Goal: Task Accomplishment & Management: Manage account settings

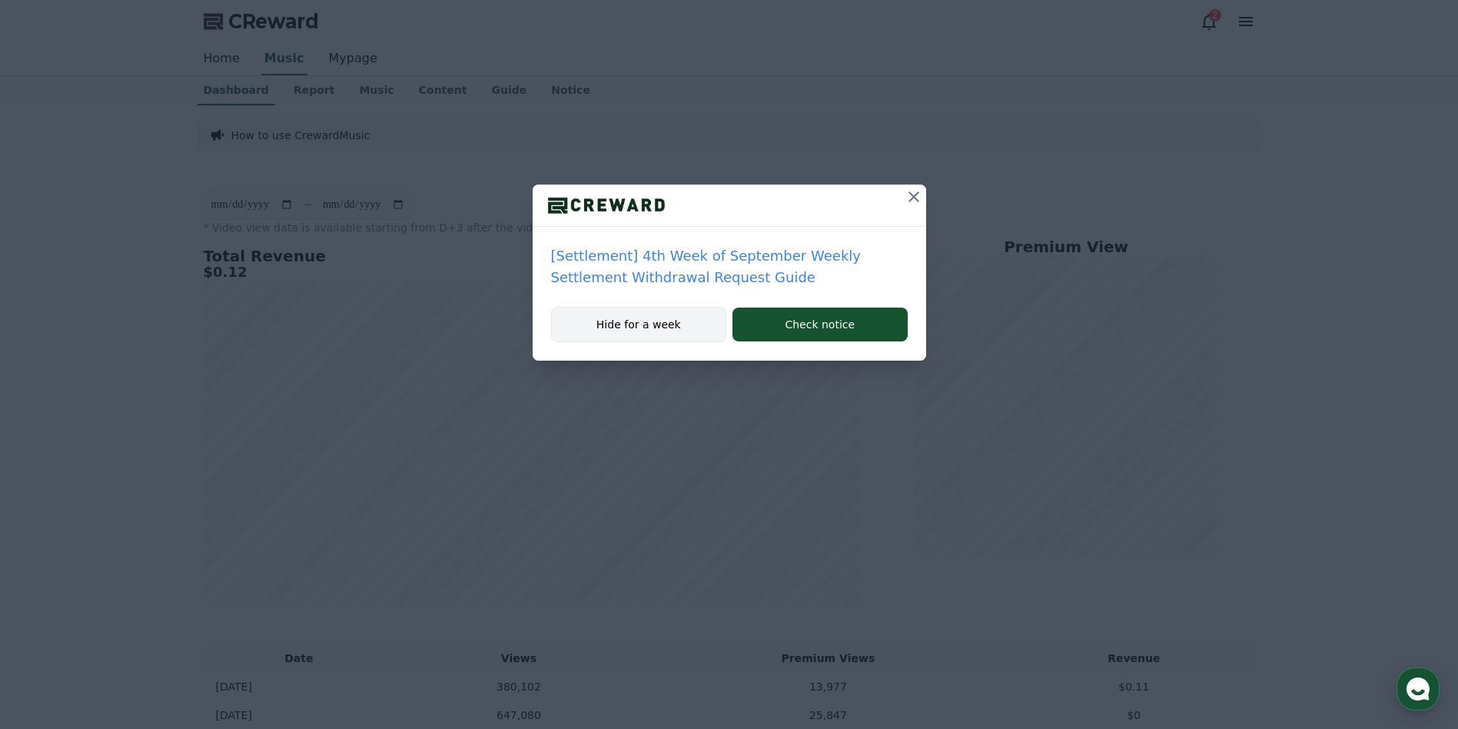
click at [628, 338] on button "Hide for a week" at bounding box center [639, 324] width 176 height 35
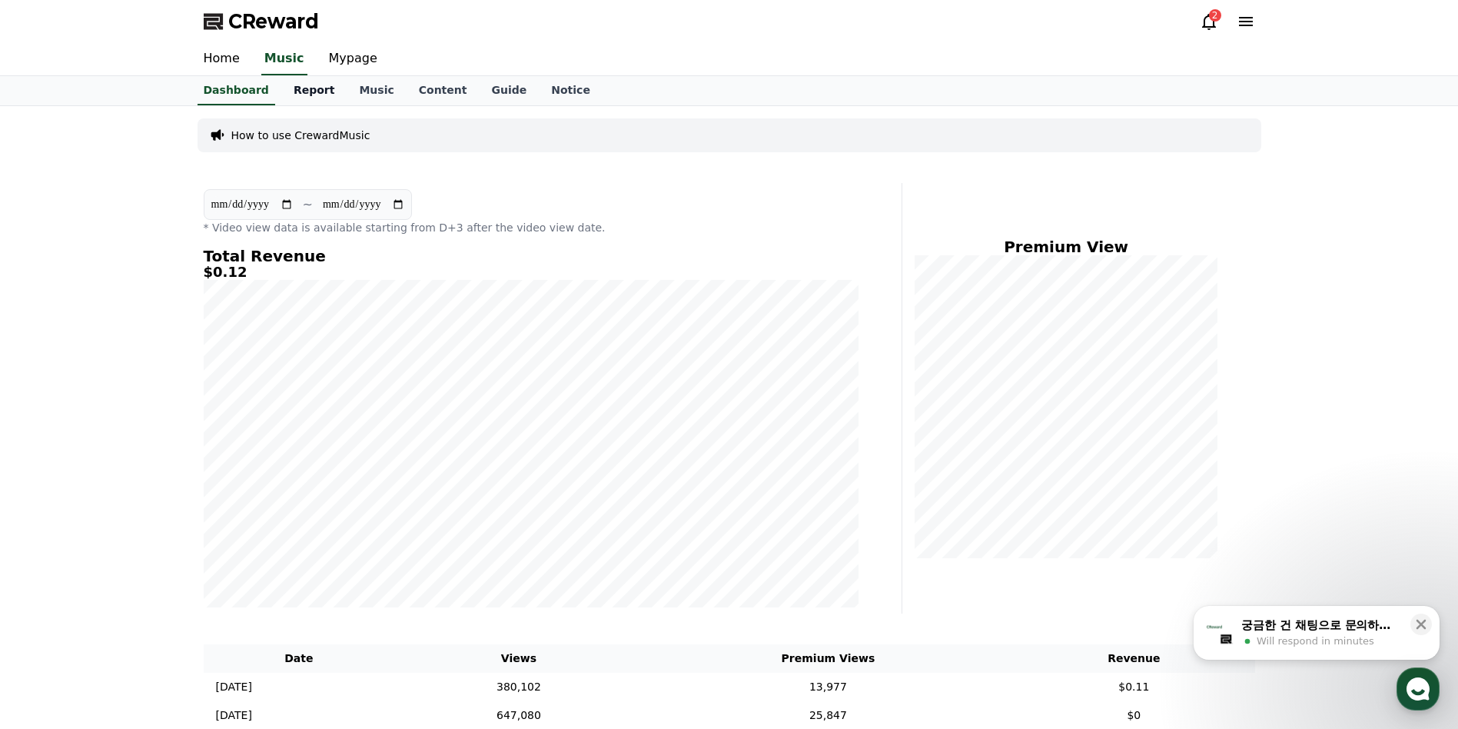
click at [309, 90] on link "Report" at bounding box center [314, 90] width 66 height 29
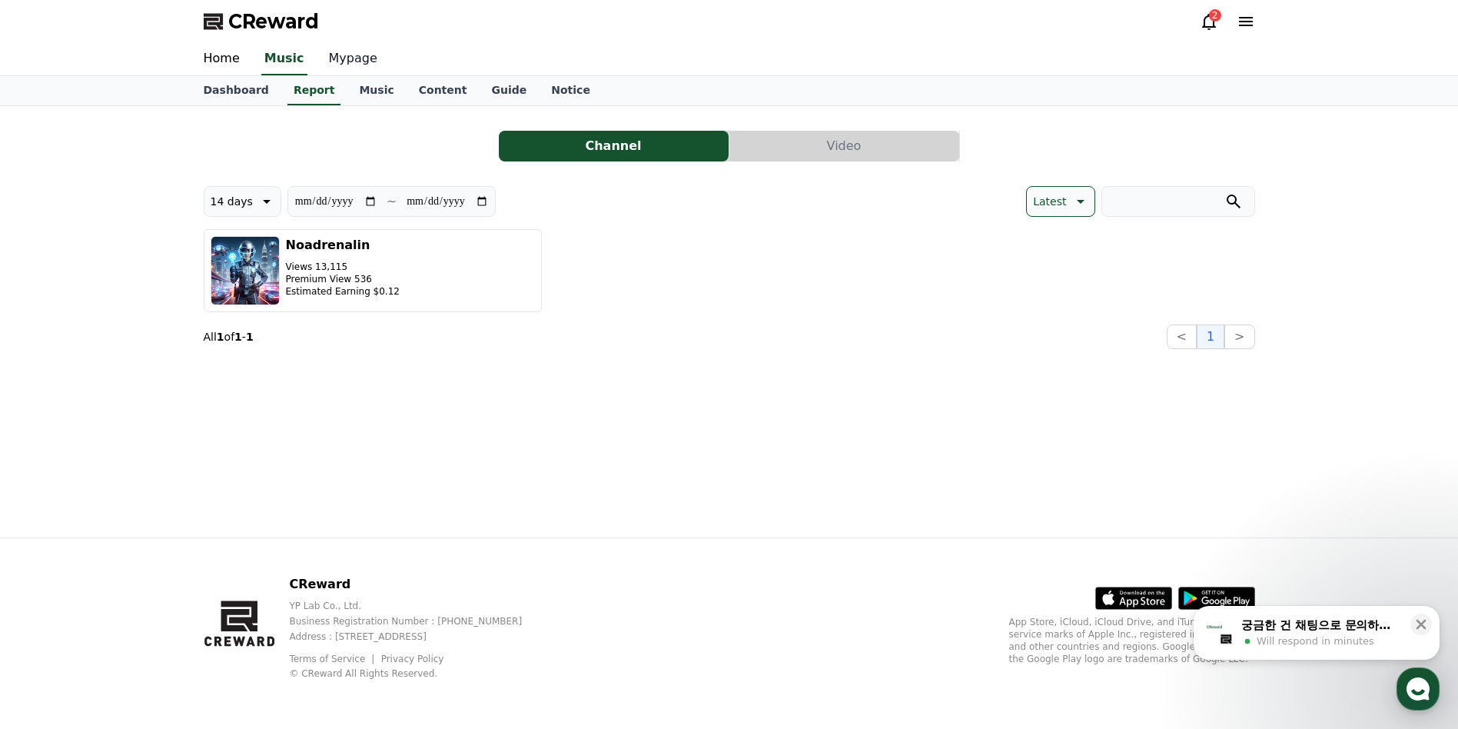
click at [341, 62] on link "Mypage" at bounding box center [353, 59] width 73 height 32
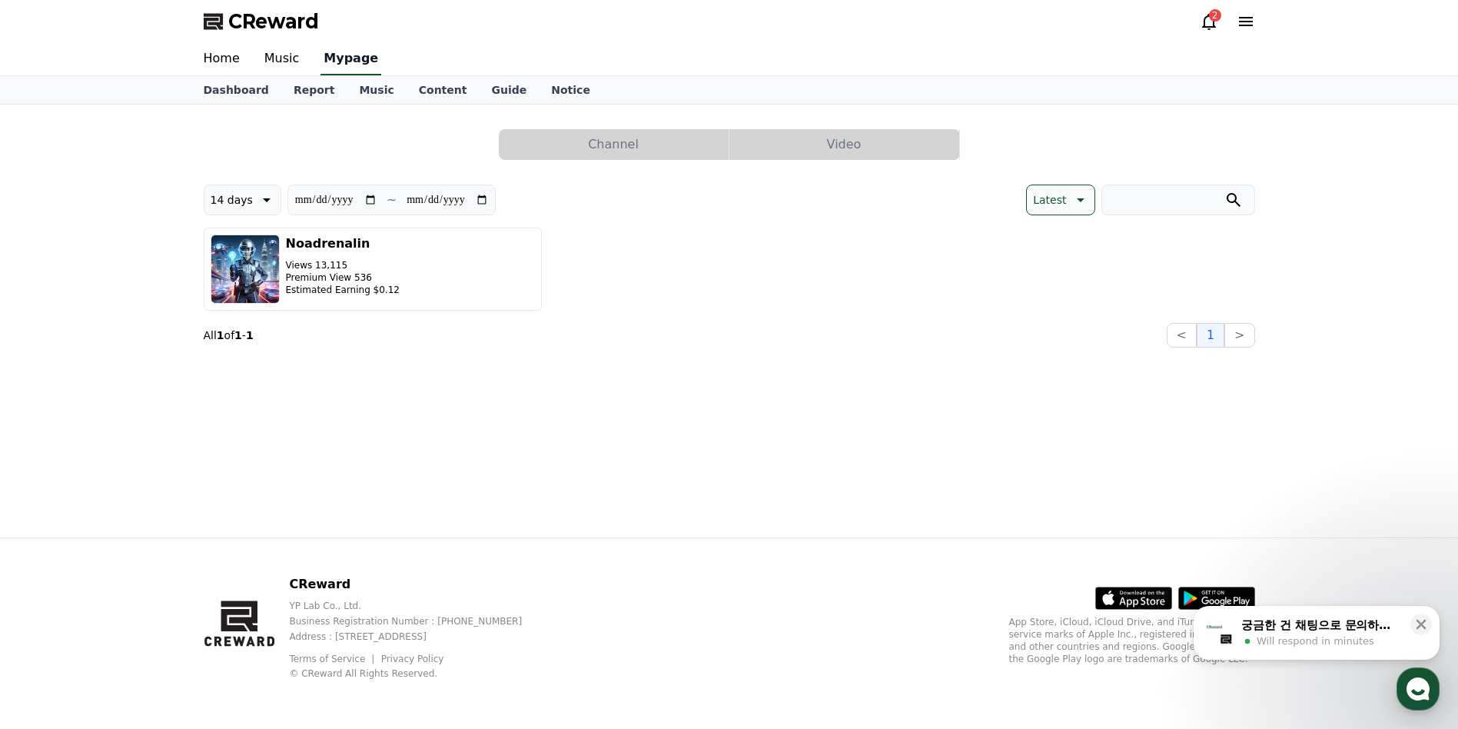
select select "**********"
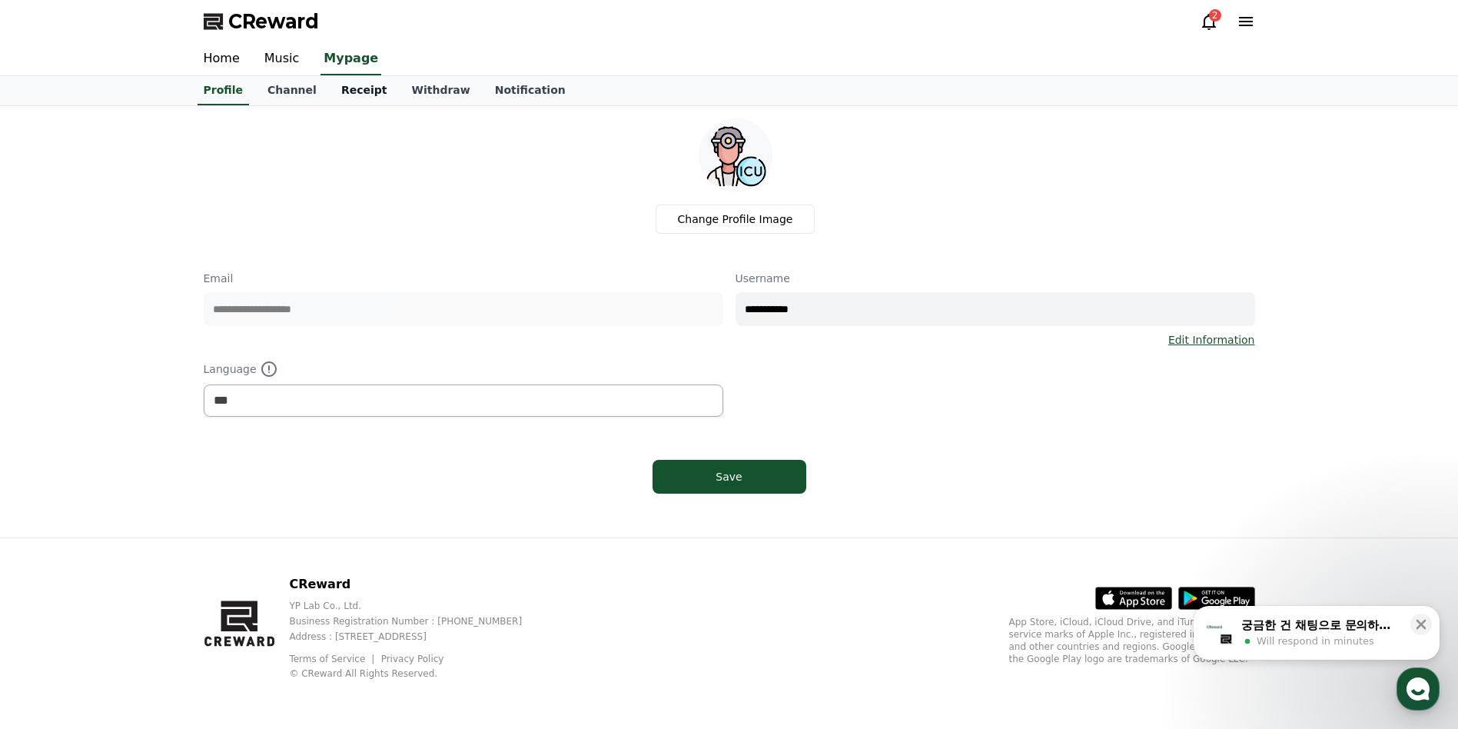
click at [345, 91] on link "Receipt" at bounding box center [364, 90] width 71 height 29
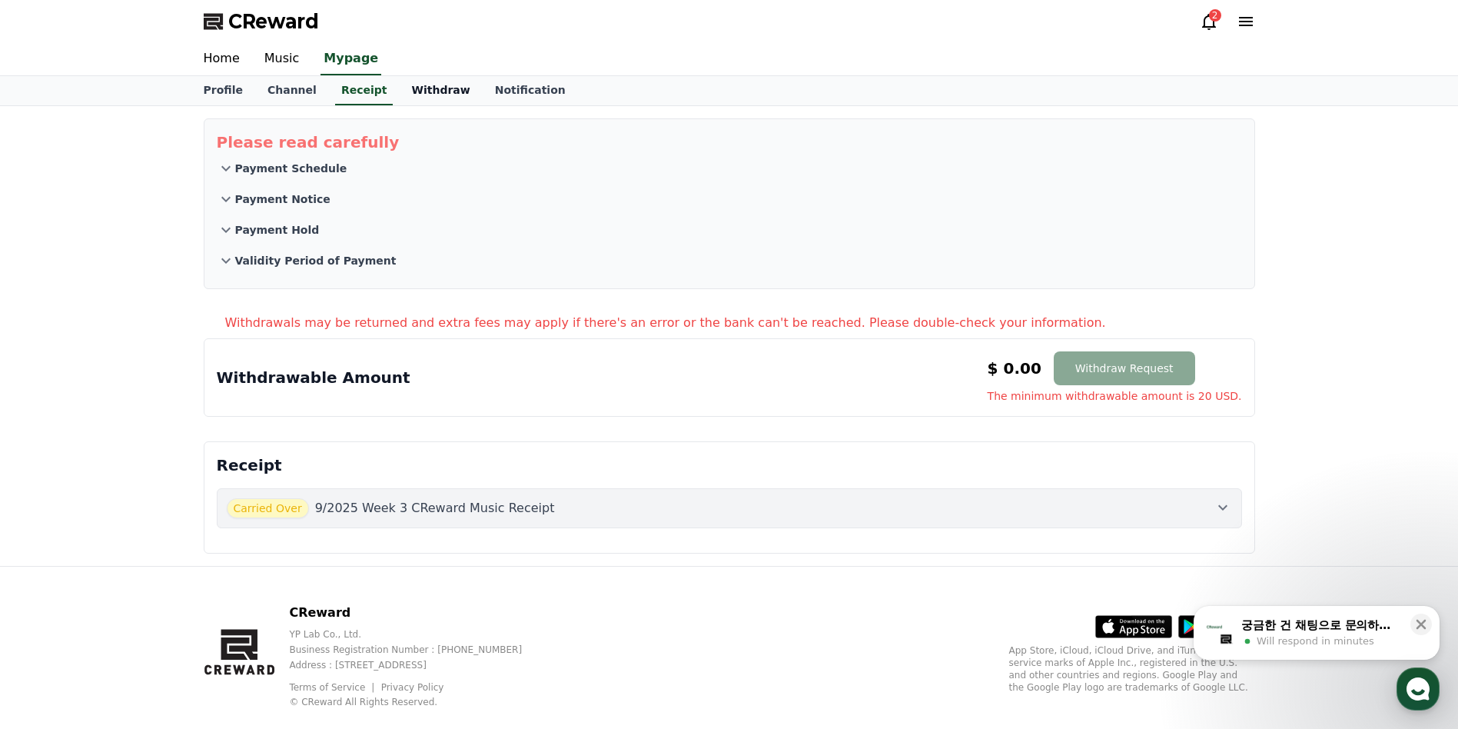
click at [421, 93] on link "Withdraw" at bounding box center [440, 90] width 83 height 29
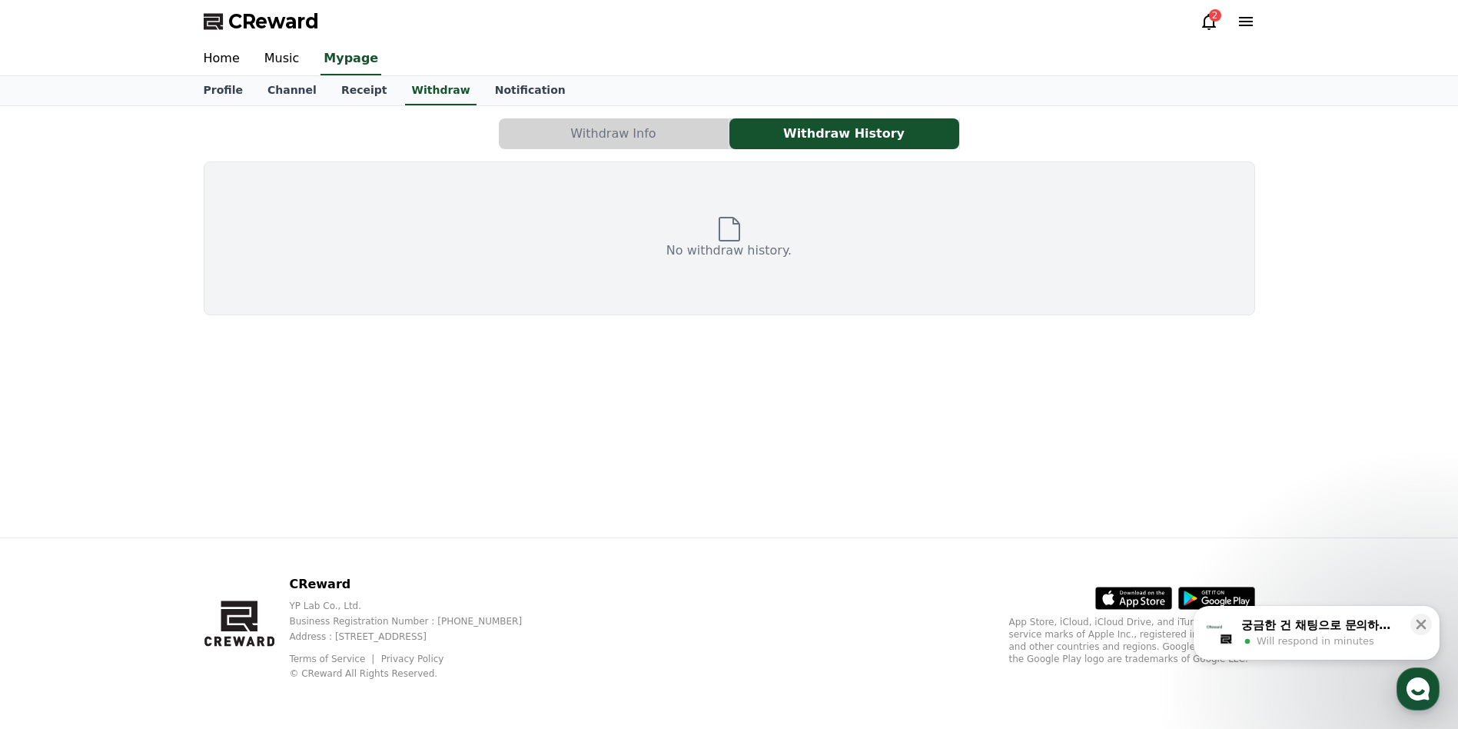
click at [633, 134] on button "Withdraw Info" at bounding box center [614, 133] width 230 height 31
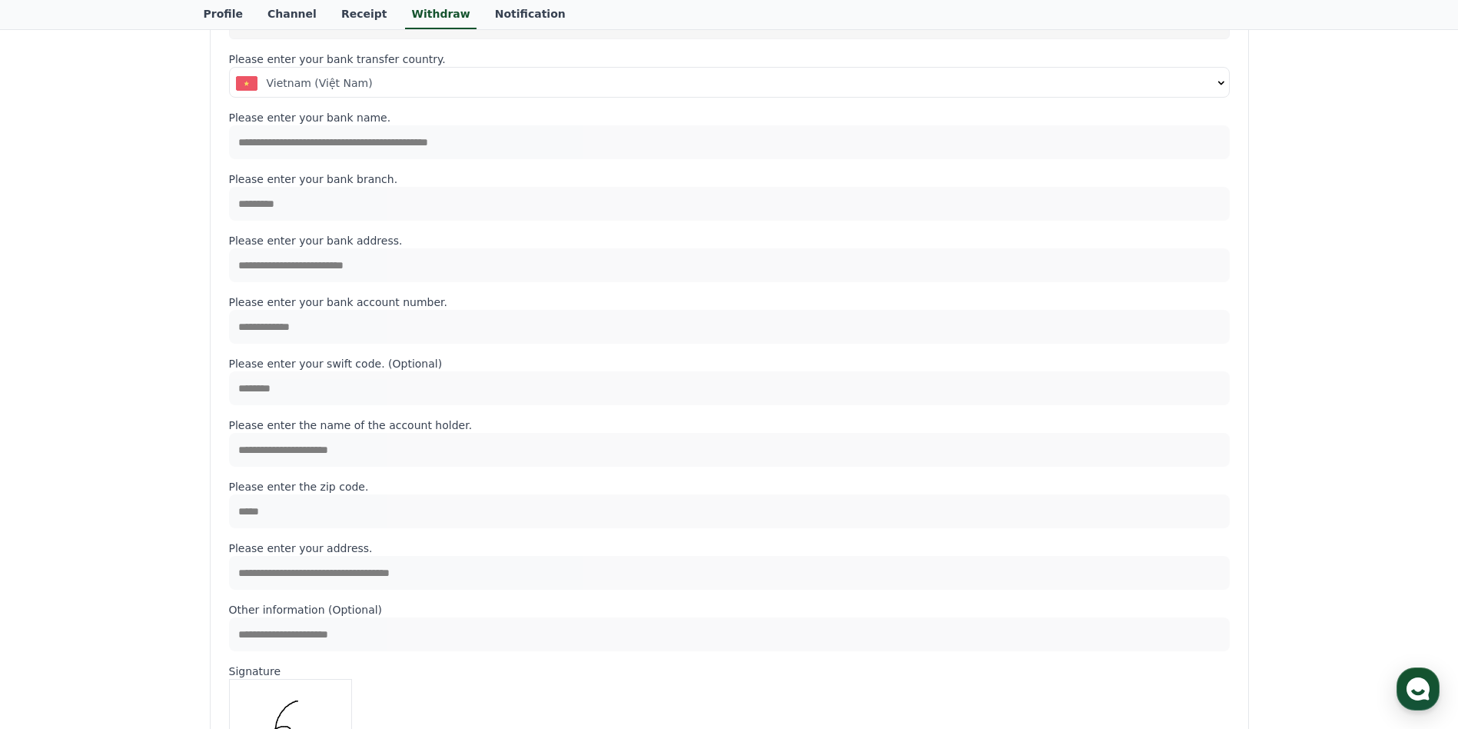
scroll to position [308, 0]
